Goal: Complete application form: Complete application form

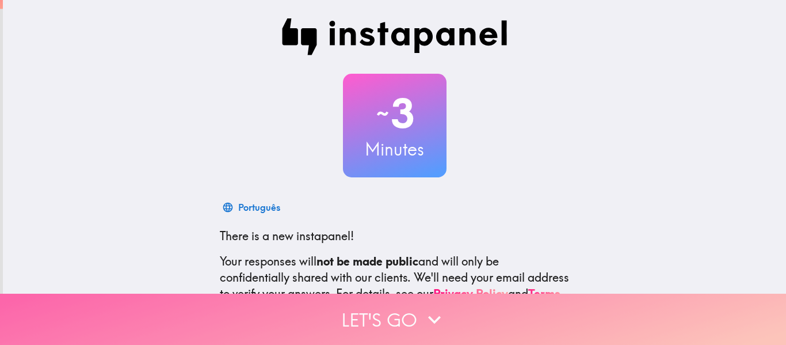
click at [398, 308] on button "Let's go" at bounding box center [393, 318] width 786 height 51
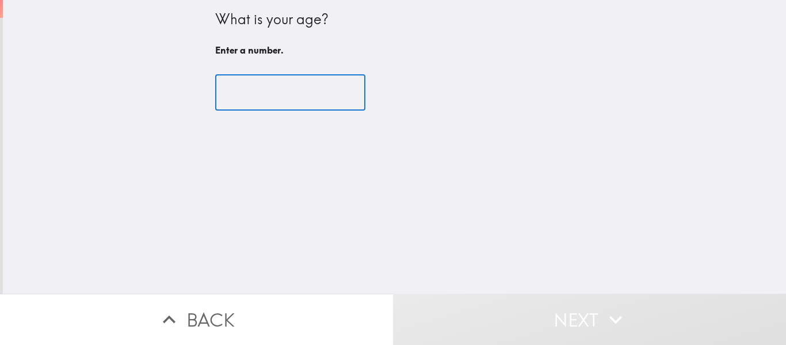
click at [288, 98] on input "number" at bounding box center [290, 93] width 150 height 36
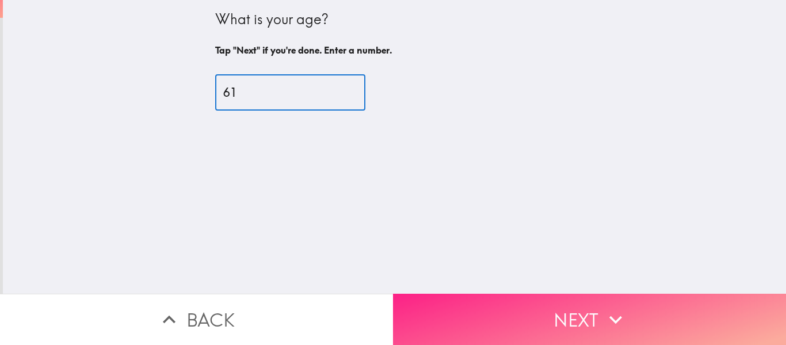
type input "61"
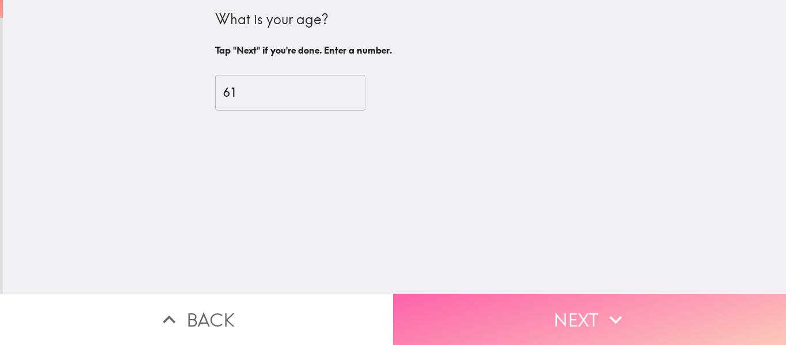
click at [582, 313] on button "Next" at bounding box center [589, 318] width 393 height 51
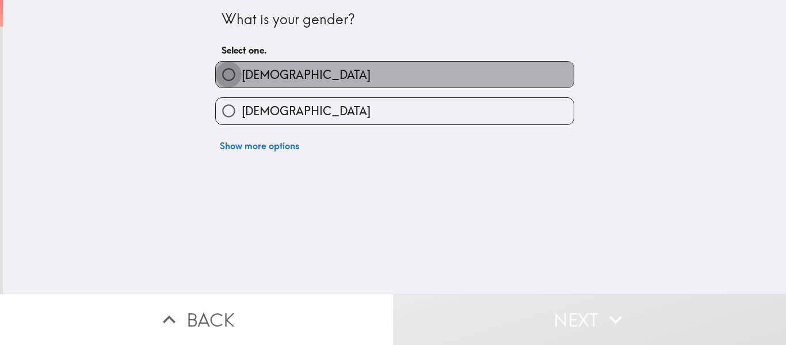
click at [222, 74] on input "[DEMOGRAPHIC_DATA]" at bounding box center [229, 75] width 26 height 26
radio input "true"
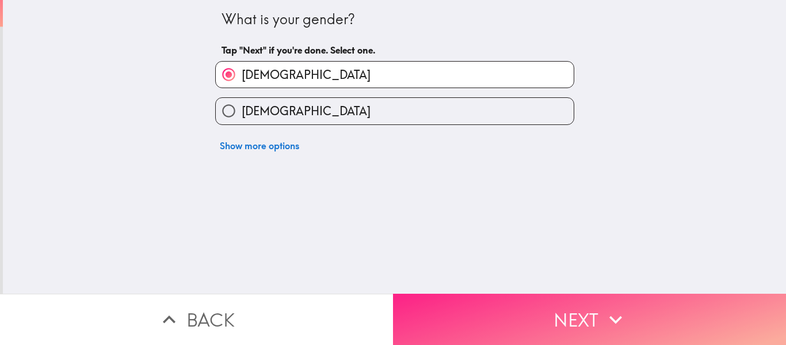
click at [618, 316] on icon "button" at bounding box center [615, 319] width 25 height 25
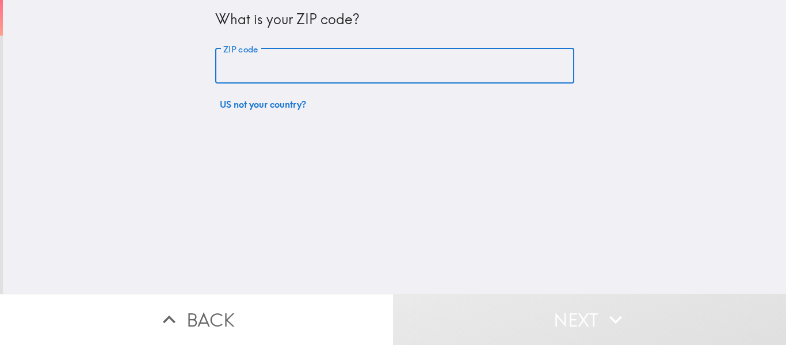
click at [268, 71] on input "ZIP code" at bounding box center [394, 66] width 359 height 36
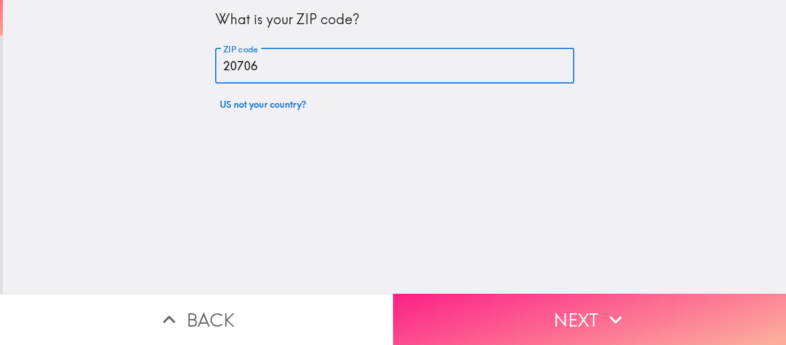
type input "20706"
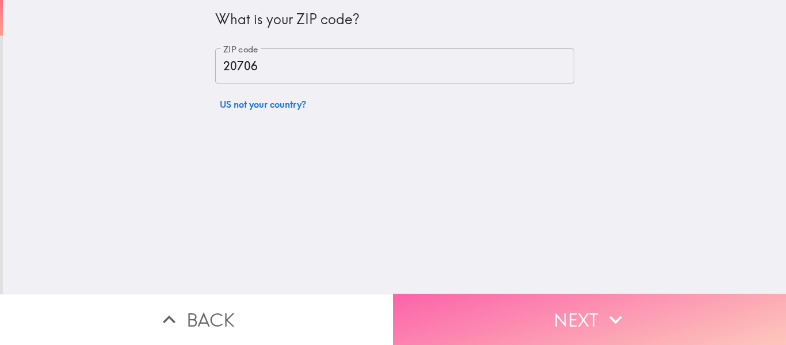
click at [603, 310] on icon "button" at bounding box center [615, 319] width 25 height 25
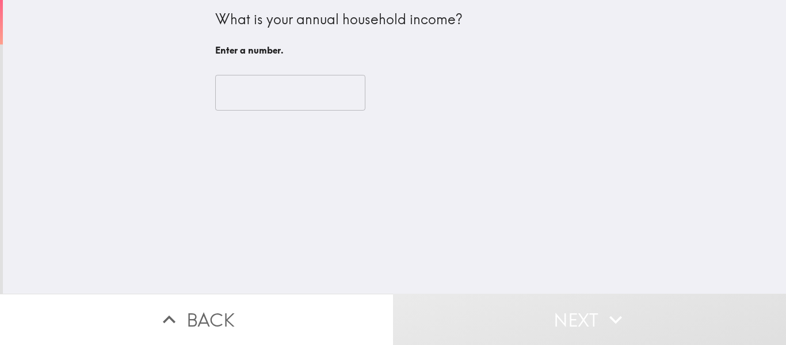
click at [261, 105] on input "number" at bounding box center [290, 93] width 150 height 36
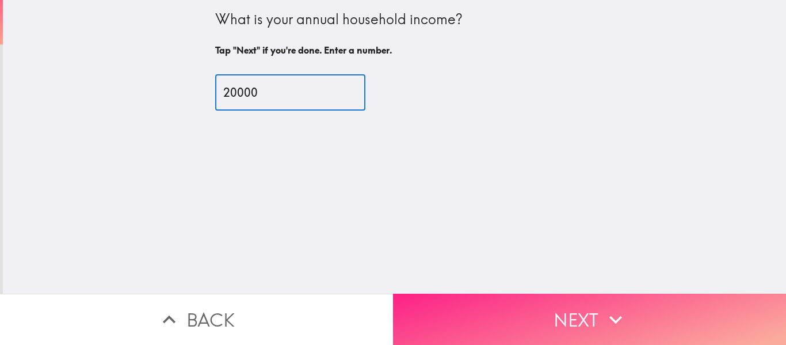
type input "20000"
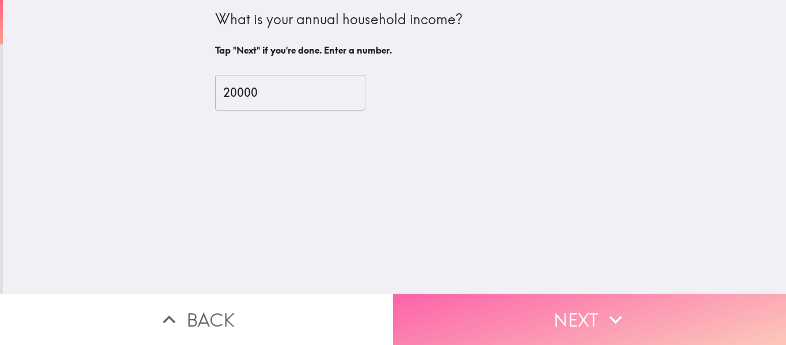
click at [572, 308] on button "Next" at bounding box center [589, 318] width 393 height 51
